Goal: Task Accomplishment & Management: Manage account settings

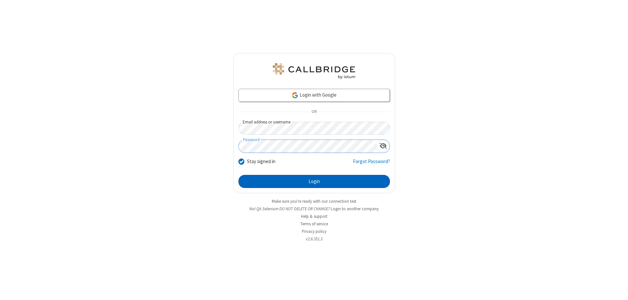
click at [314, 181] on button "Login" at bounding box center [315, 181] width 152 height 13
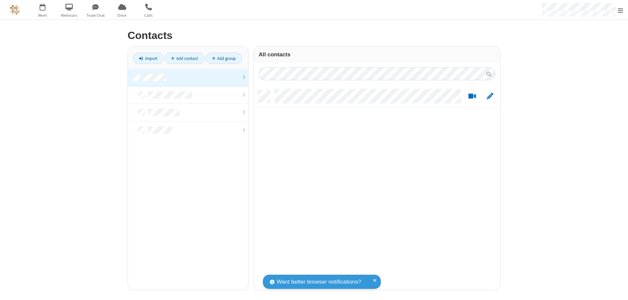
scroll to position [200, 242]
click at [188, 77] on link at bounding box center [188, 78] width 120 height 18
click at [185, 58] on link "Add contact" at bounding box center [185, 58] width 40 height 11
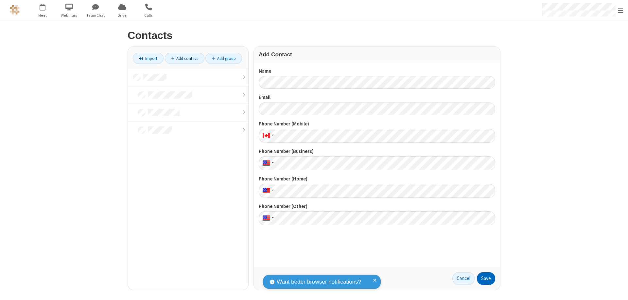
click at [486, 278] on button "Save" at bounding box center [486, 278] width 18 height 13
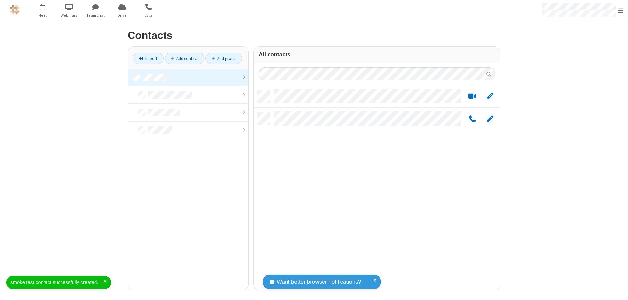
scroll to position [200, 242]
click at [185, 58] on link "Add contact" at bounding box center [185, 58] width 40 height 11
